Goal: Transaction & Acquisition: Book appointment/travel/reservation

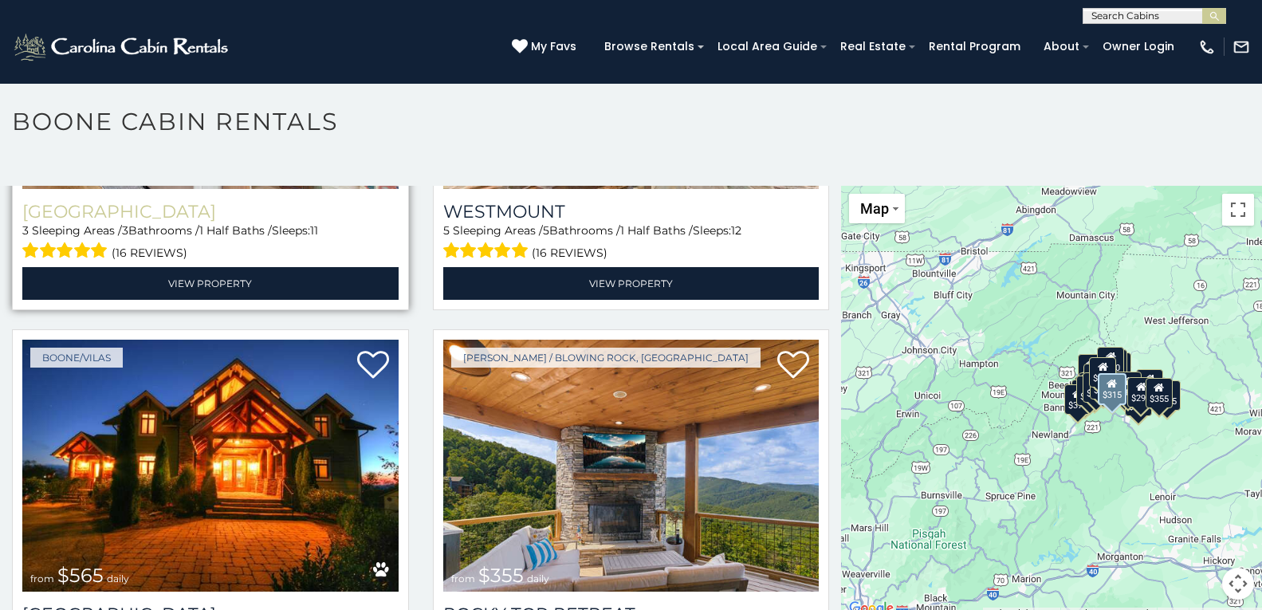
scroll to position [9, 0]
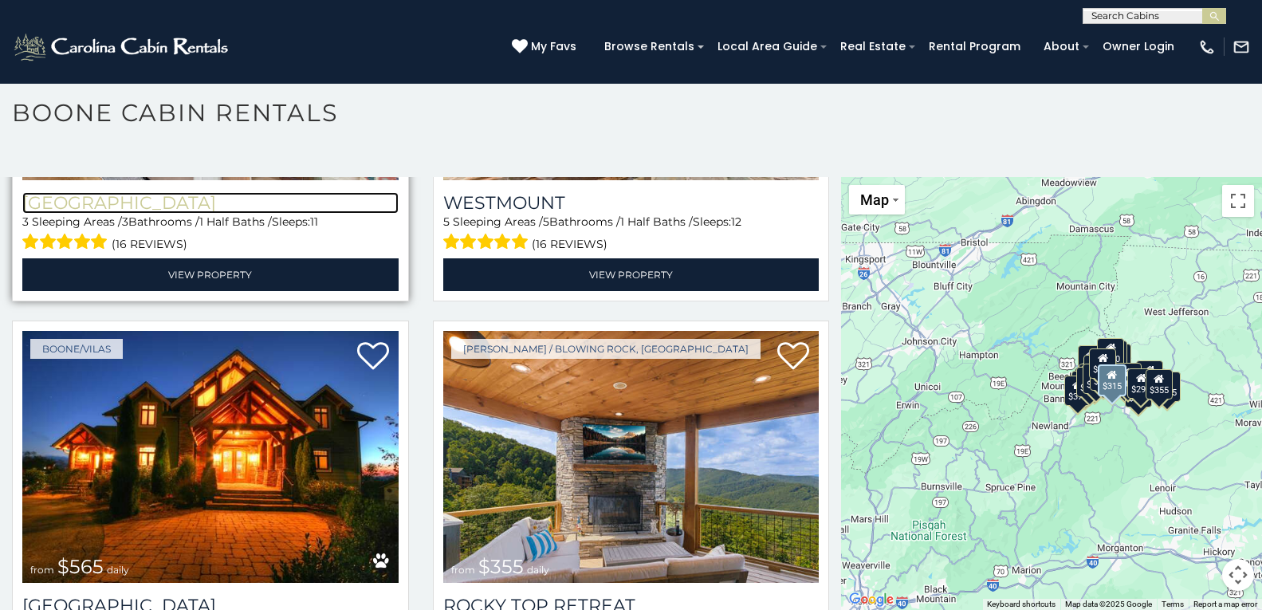
click at [103, 192] on h3 "[GEOGRAPHIC_DATA]" at bounding box center [210, 203] width 376 height 22
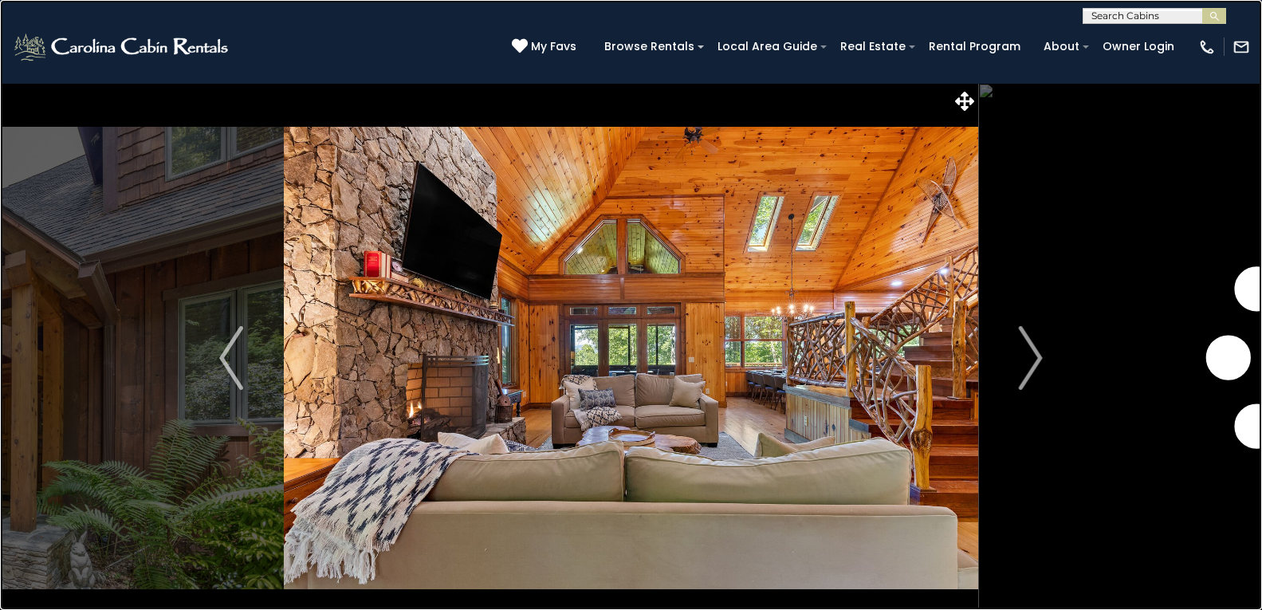
click at [241, 375] on link at bounding box center [631, 305] width 1262 height 610
